Goal: Understand process/instructions: Learn how to perform a task or action

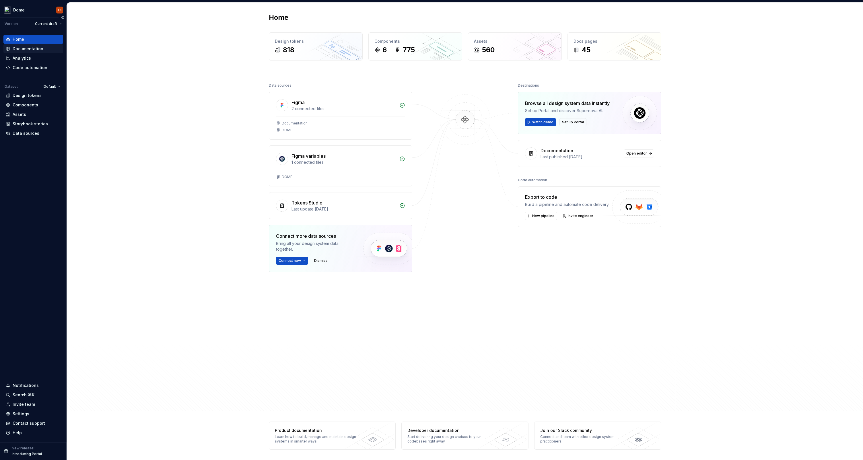
click at [30, 51] on div "Documentation" at bounding box center [28, 49] width 31 height 6
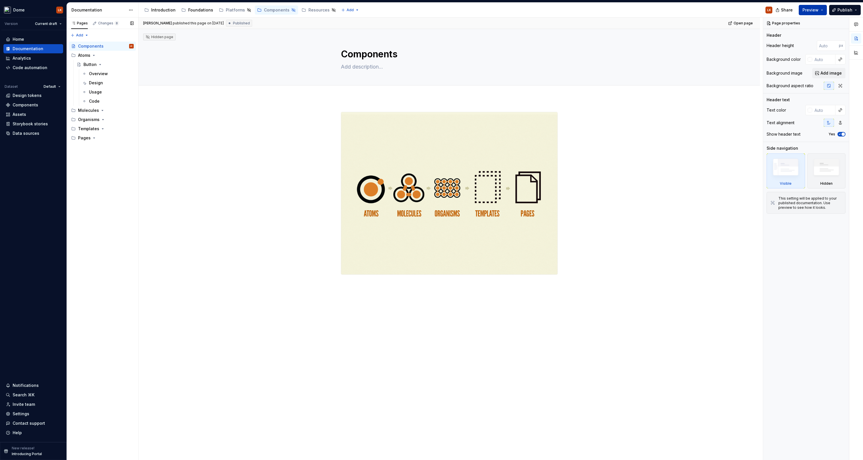
click at [812, 11] on span "Preview" at bounding box center [810, 10] width 16 height 6
click at [745, 49] on button "Build preview" at bounding box center [757, 48] width 132 height 10
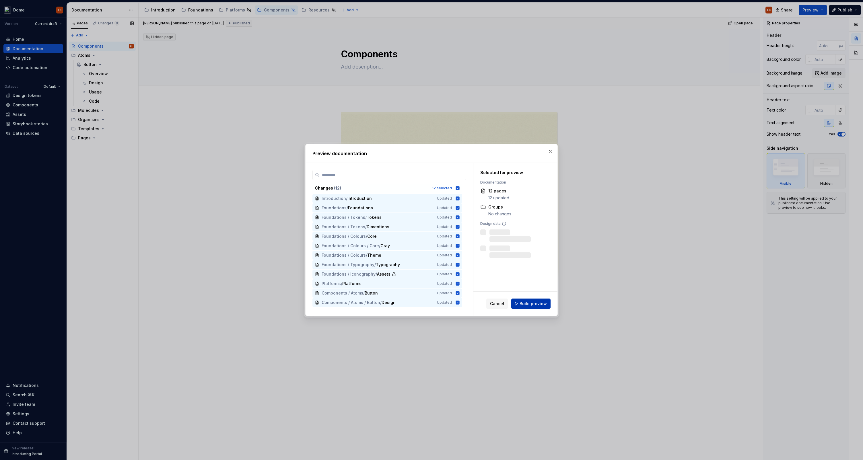
click at [532, 305] on span "Build preview" at bounding box center [532, 304] width 27 height 6
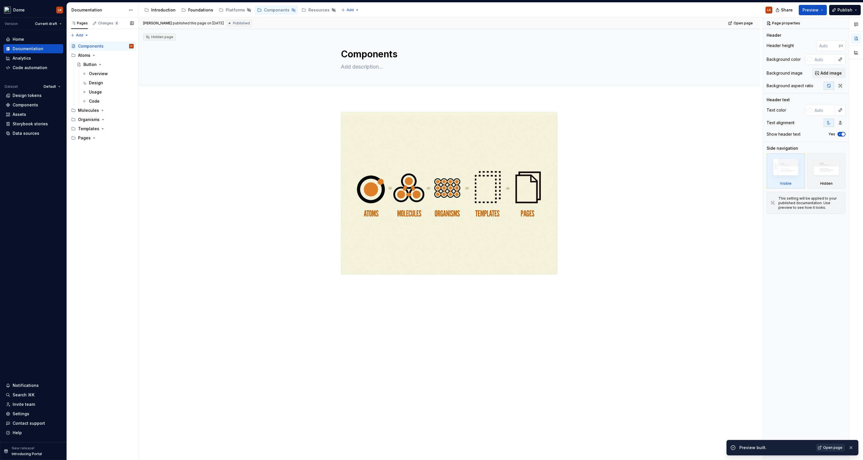
click at [833, 448] on span "Open page" at bounding box center [832, 447] width 19 height 5
type textarea "*"
